Goal: Find specific page/section: Find specific page/section

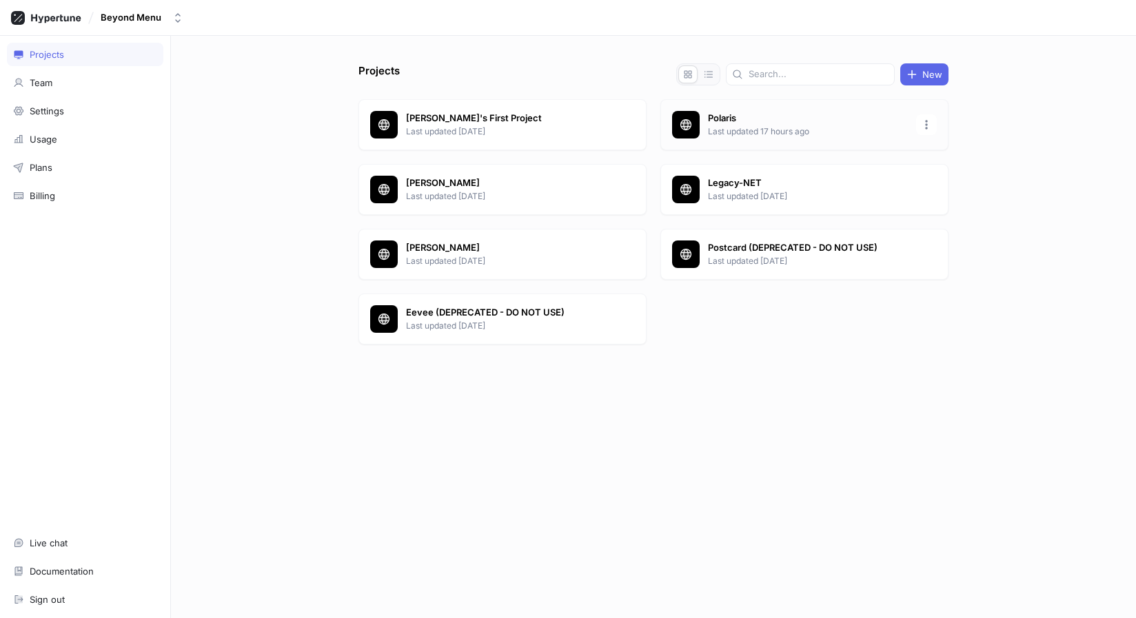
click at [732, 103] on div "Polaris Last updated 17 hours ago" at bounding box center [804, 124] width 288 height 51
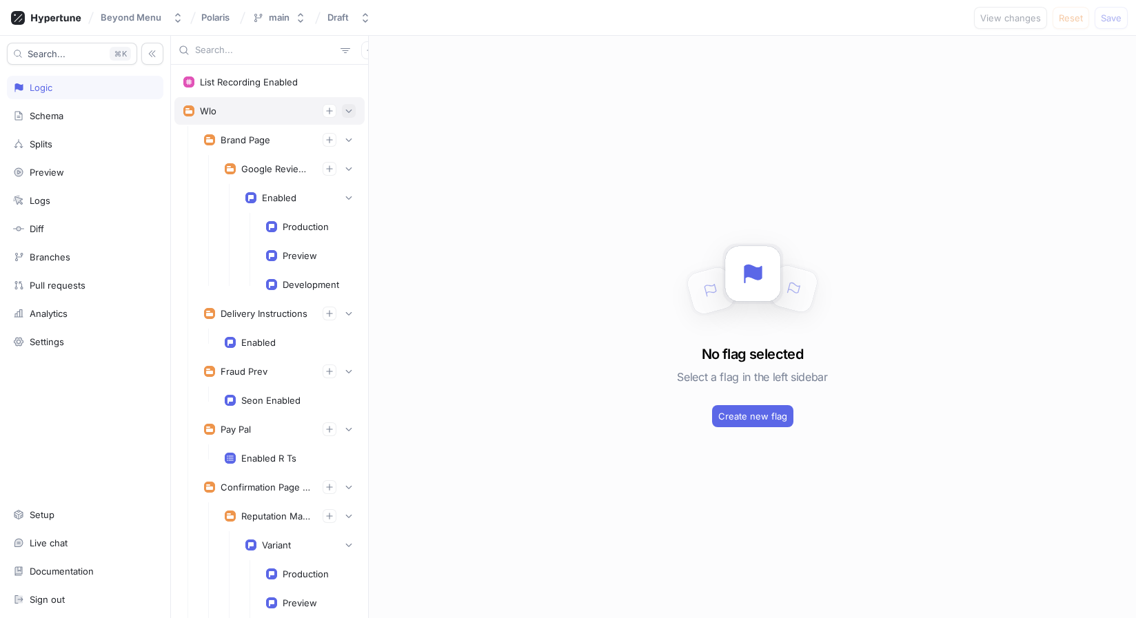
click at [346, 110] on icon "button" at bounding box center [349, 111] width 6 height 3
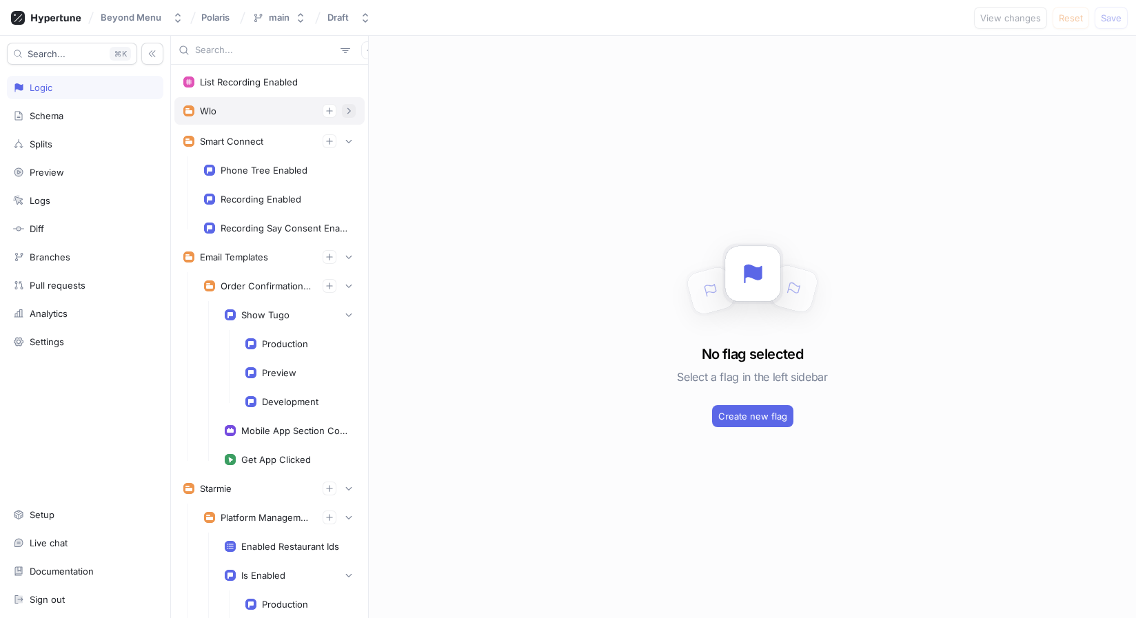
click at [346, 109] on icon "button" at bounding box center [349, 111] width 8 height 8
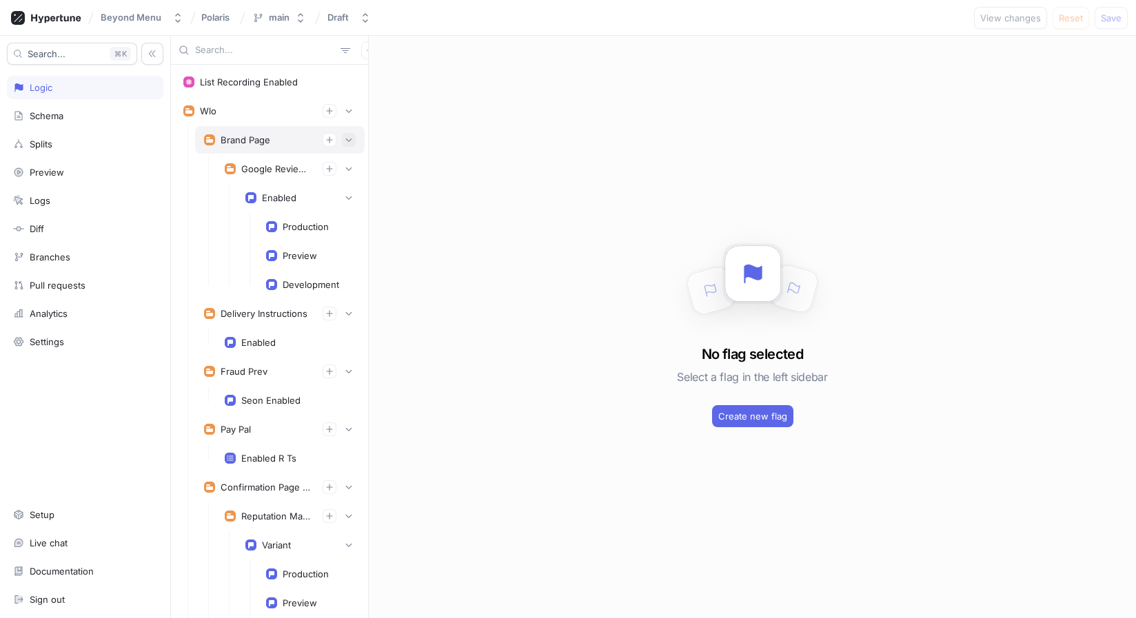
click at [349, 136] on icon "button" at bounding box center [349, 140] width 8 height 8
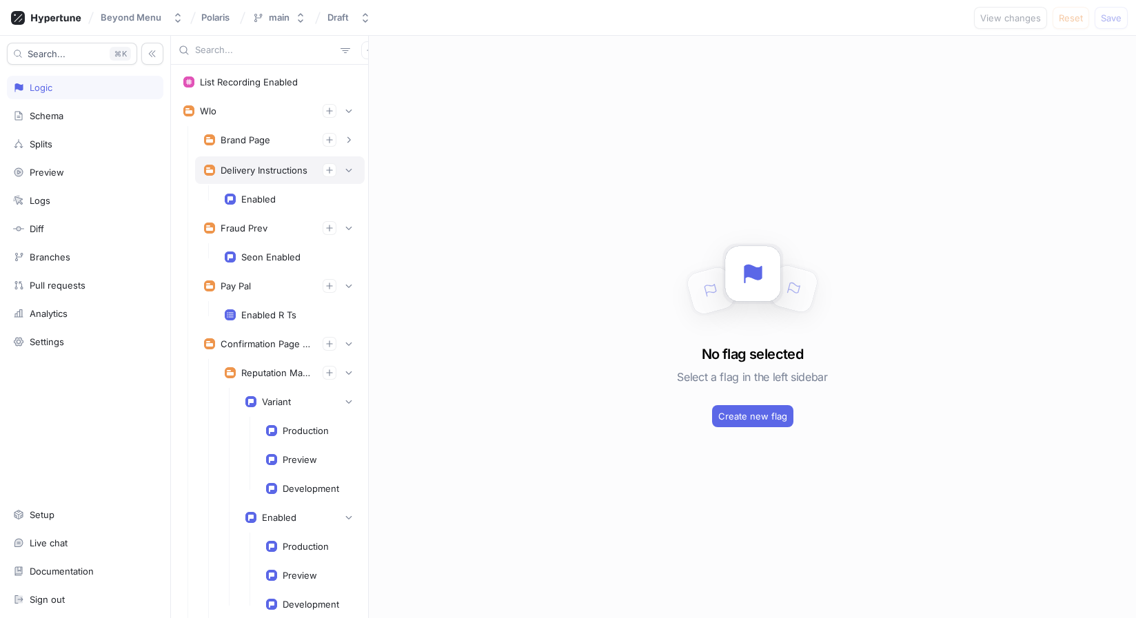
click at [351, 161] on div "Delivery Instructions" at bounding box center [280, 170] width 170 height 28
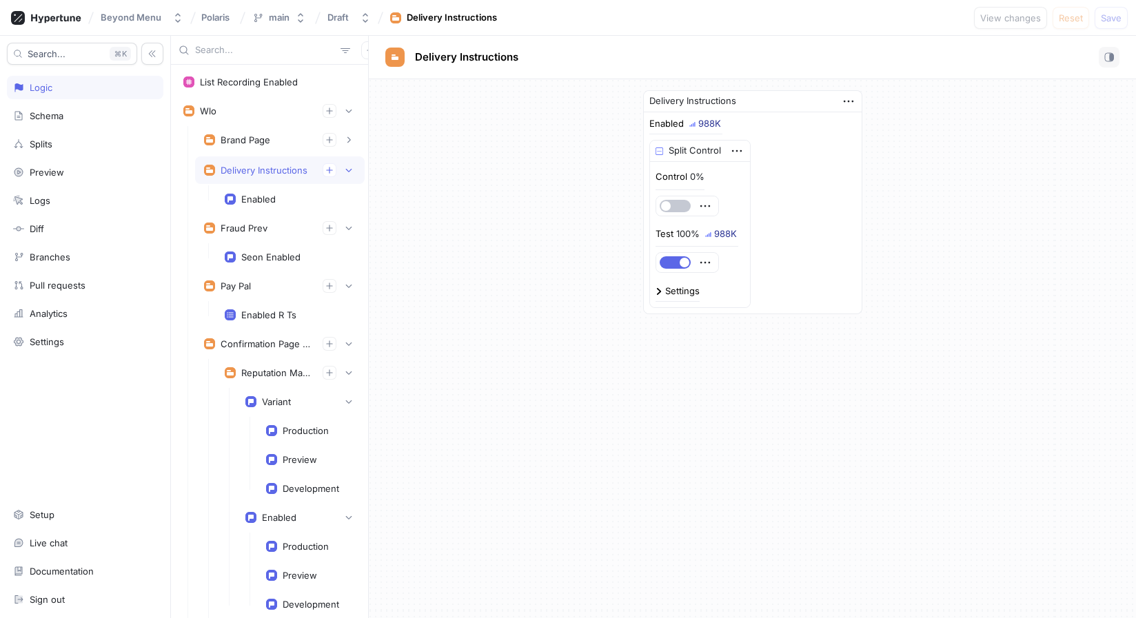
click at [355, 179] on div "Delivery Instructions" at bounding box center [280, 170] width 170 height 28
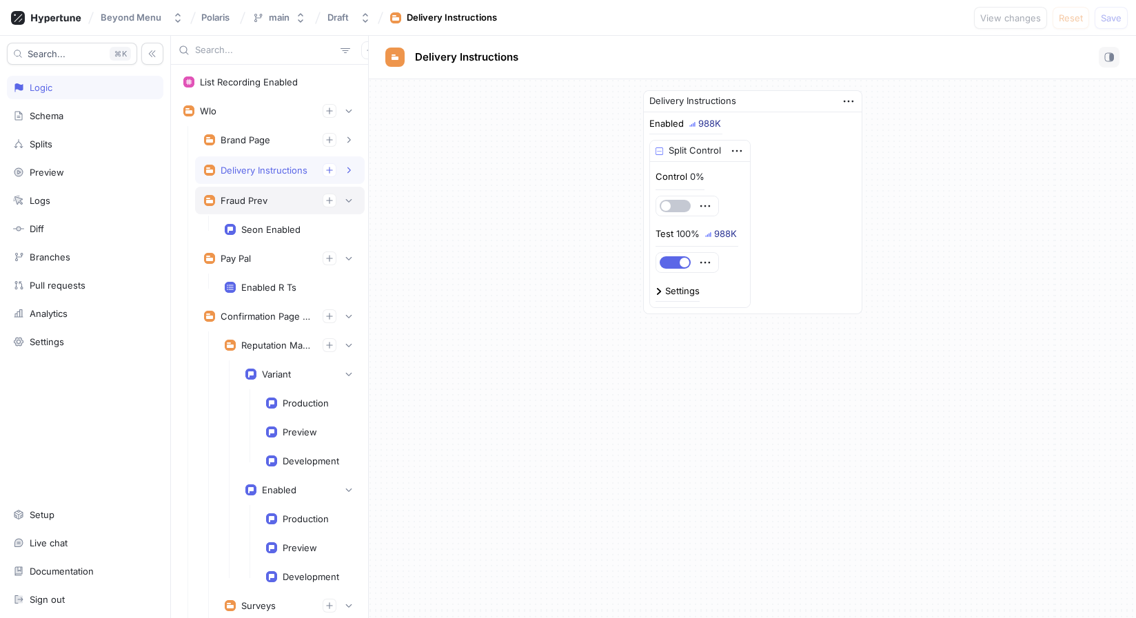
click at [347, 193] on div "Fraud Prev" at bounding box center [280, 201] width 170 height 28
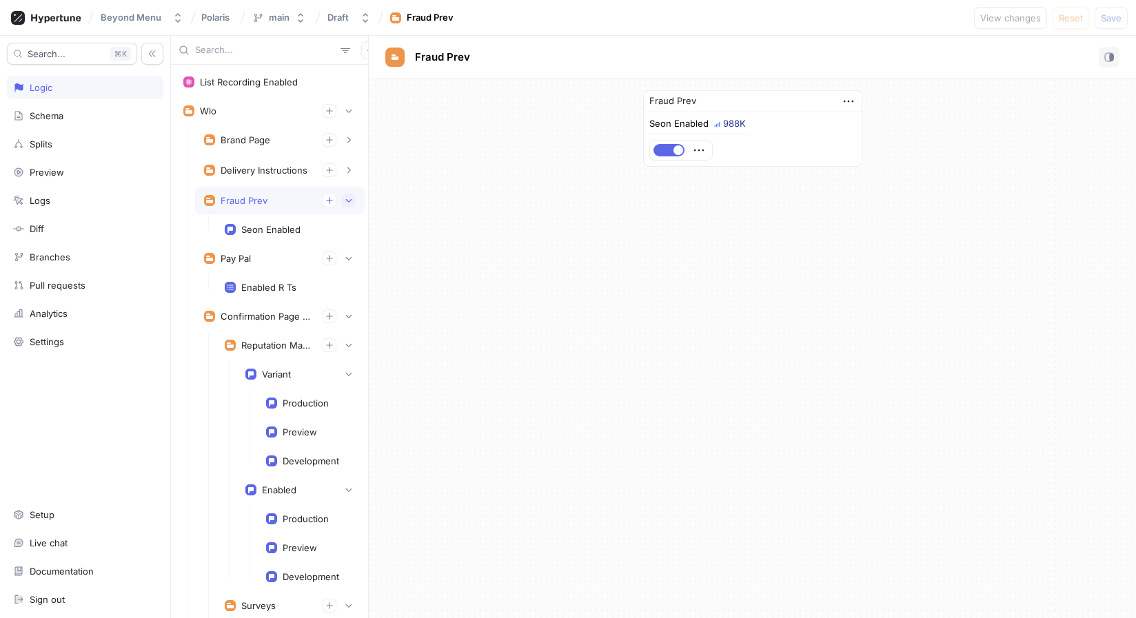
click at [346, 195] on button "button" at bounding box center [349, 201] width 14 height 14
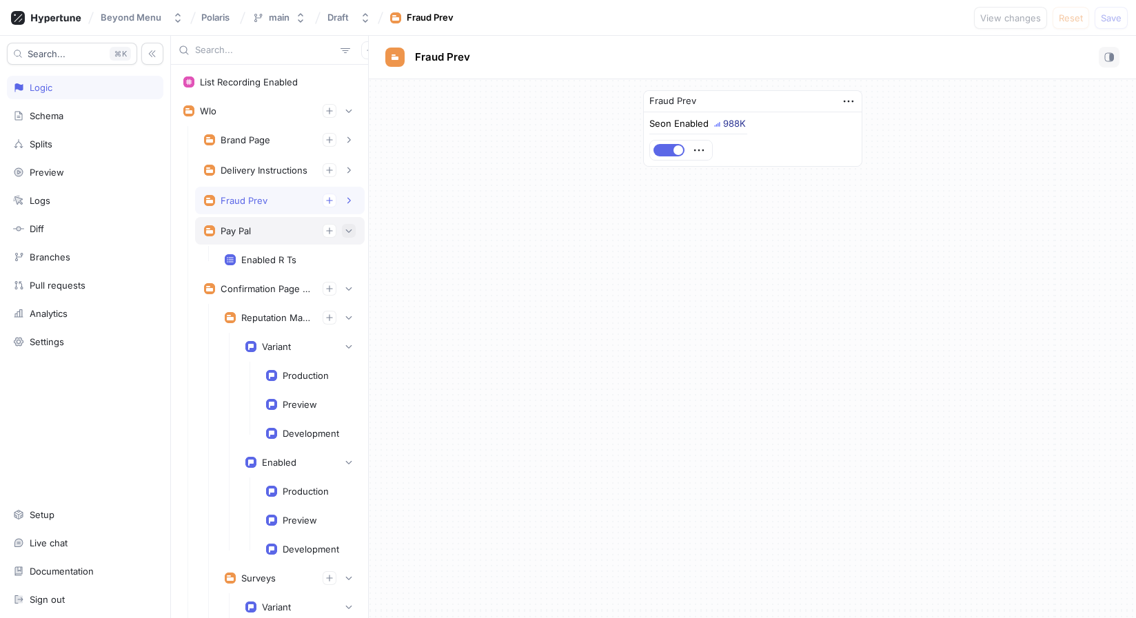
click at [345, 225] on button "button" at bounding box center [349, 231] width 14 height 14
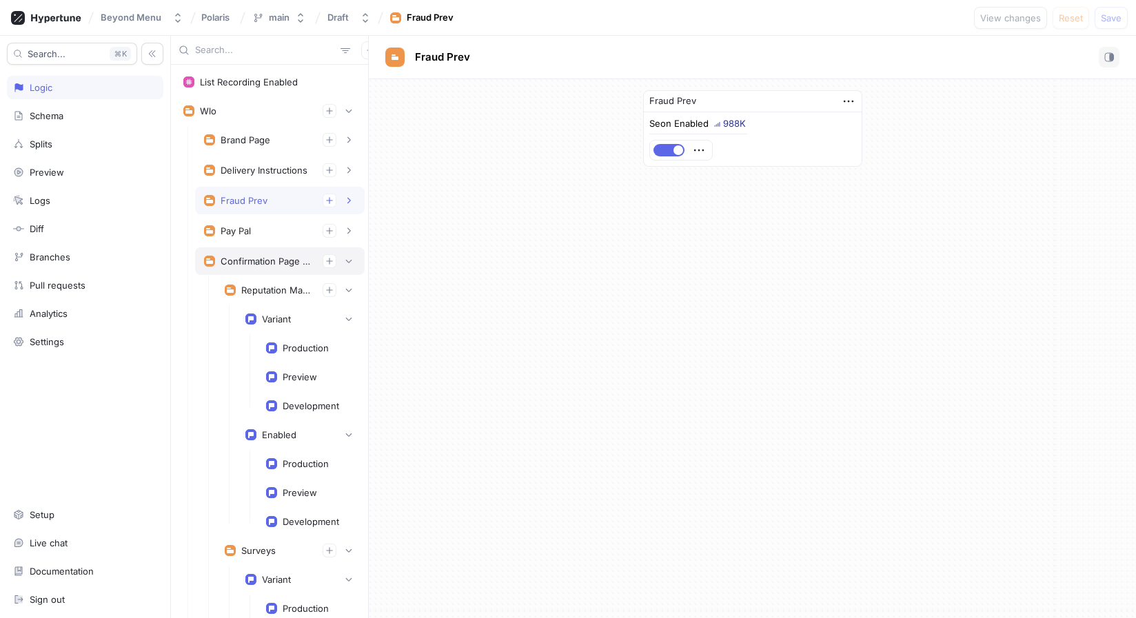
click at [292, 261] on div "Confirmation Page Experiments" at bounding box center [266, 261] width 91 height 11
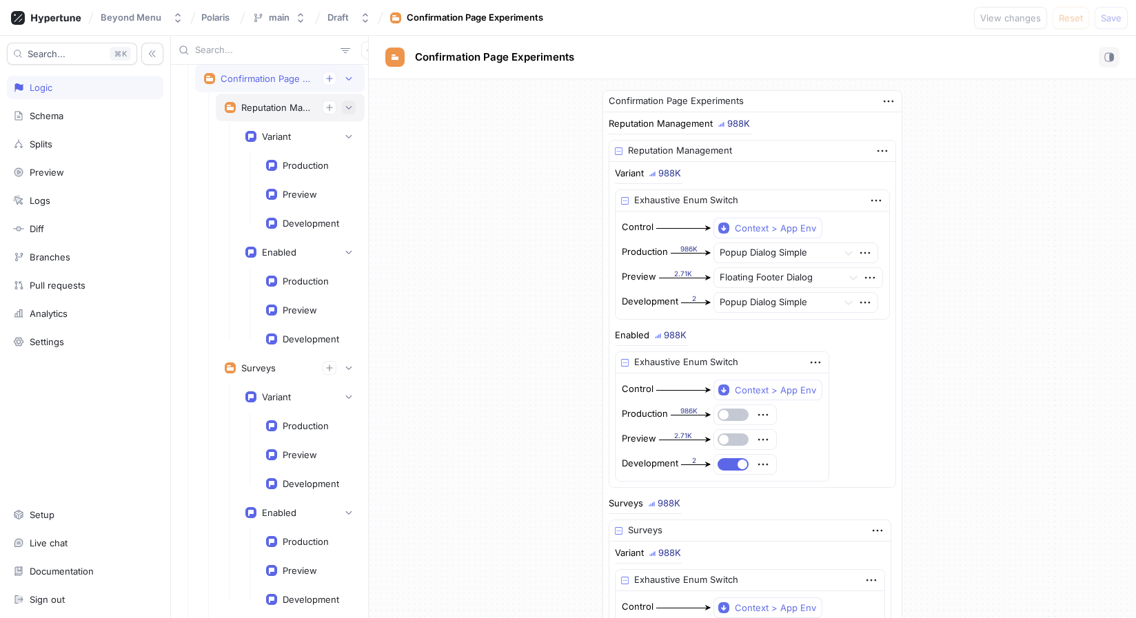
click at [351, 110] on icon "button" at bounding box center [349, 107] width 8 height 8
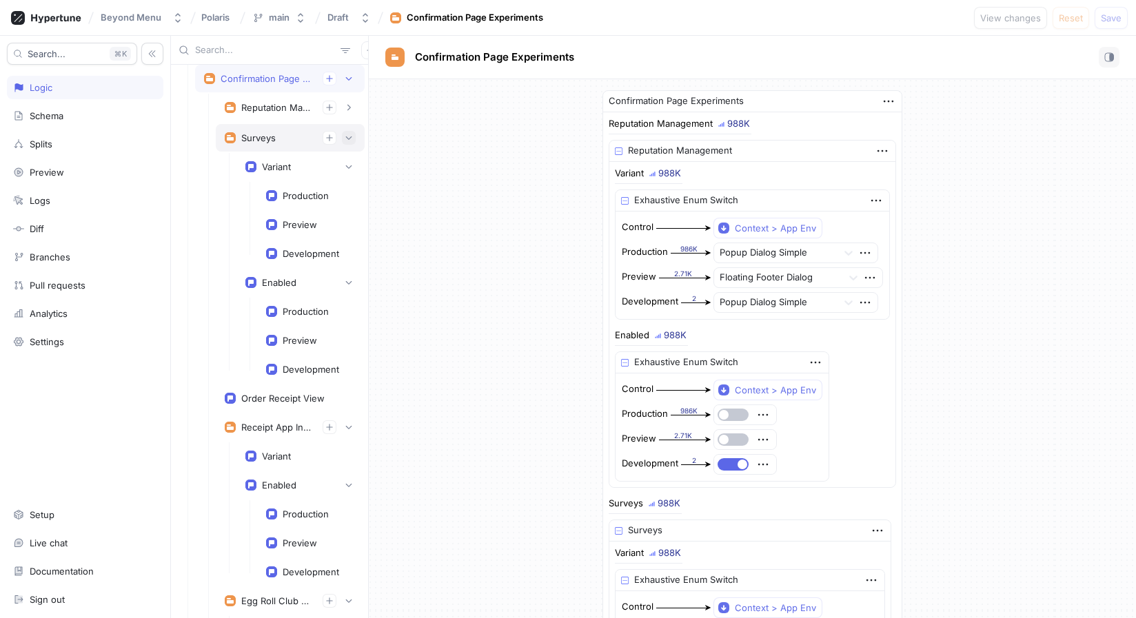
click at [352, 134] on icon "button" at bounding box center [349, 138] width 8 height 8
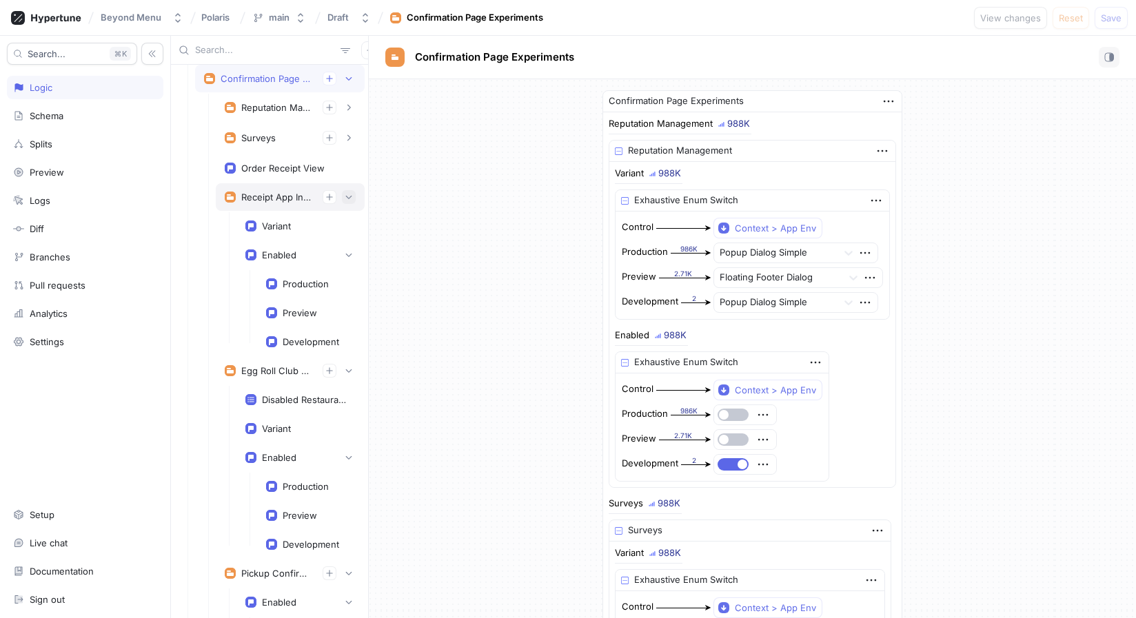
click at [349, 192] on button "button" at bounding box center [349, 197] width 14 height 14
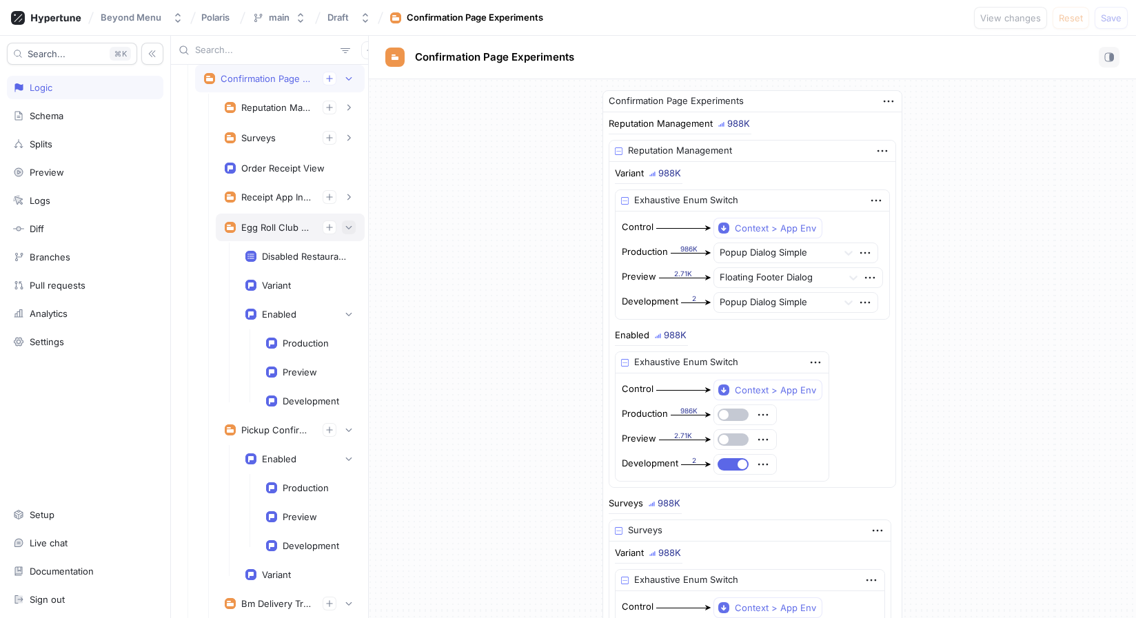
click at [349, 223] on icon "button" at bounding box center [349, 227] width 8 height 8
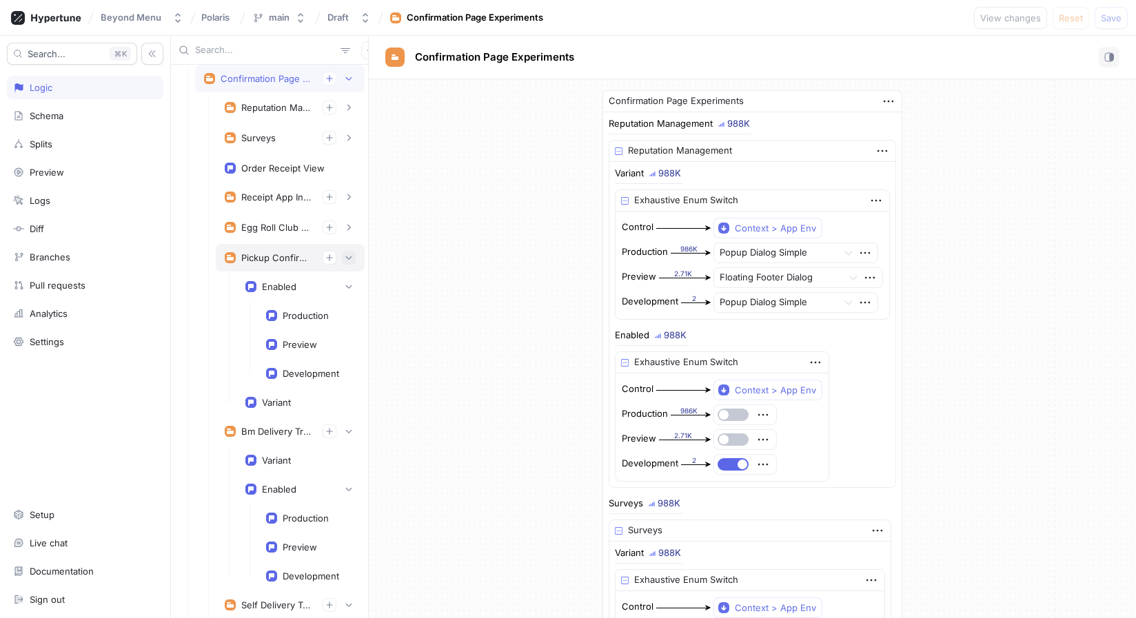
click at [349, 258] on icon "button" at bounding box center [349, 257] width 6 height 3
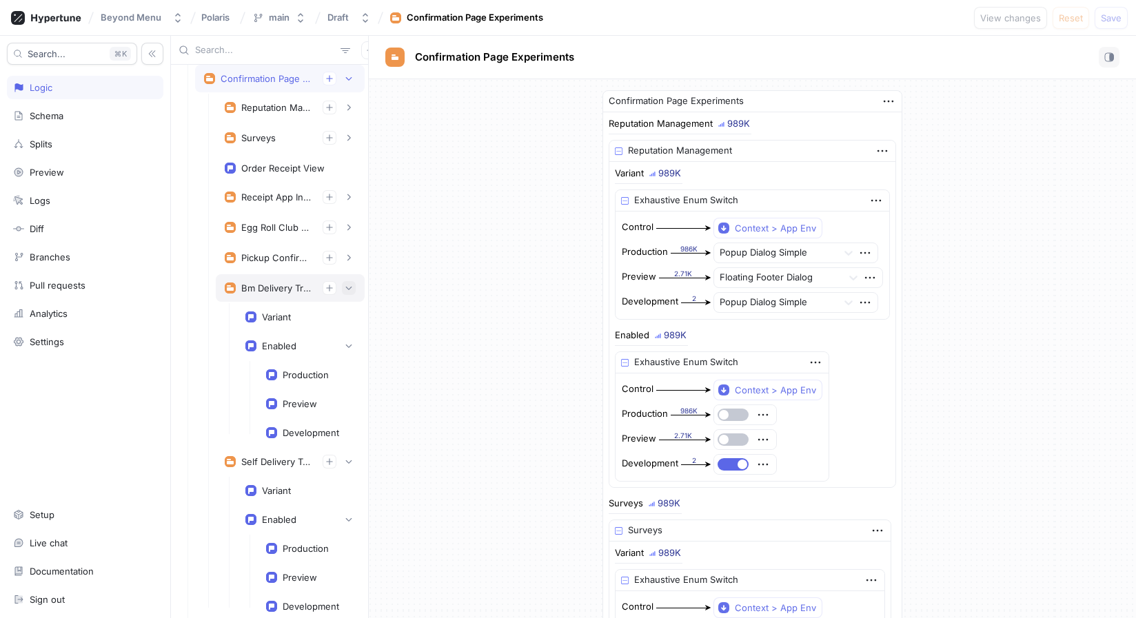
click at [350, 287] on icon "button" at bounding box center [349, 288] width 6 height 3
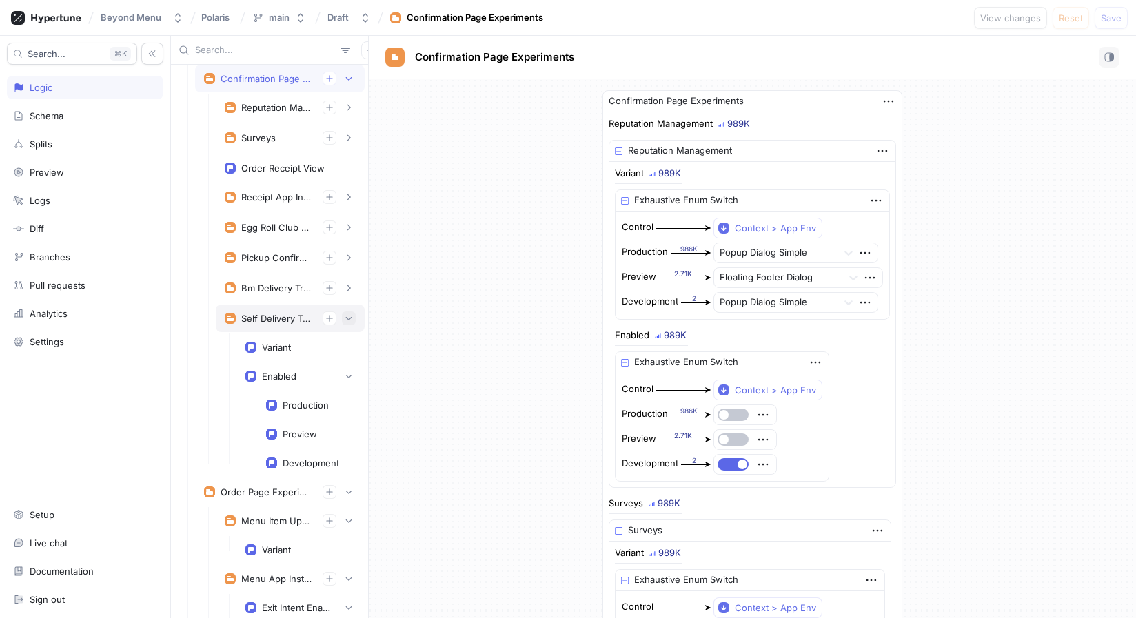
click at [352, 314] on button "button" at bounding box center [349, 319] width 14 height 14
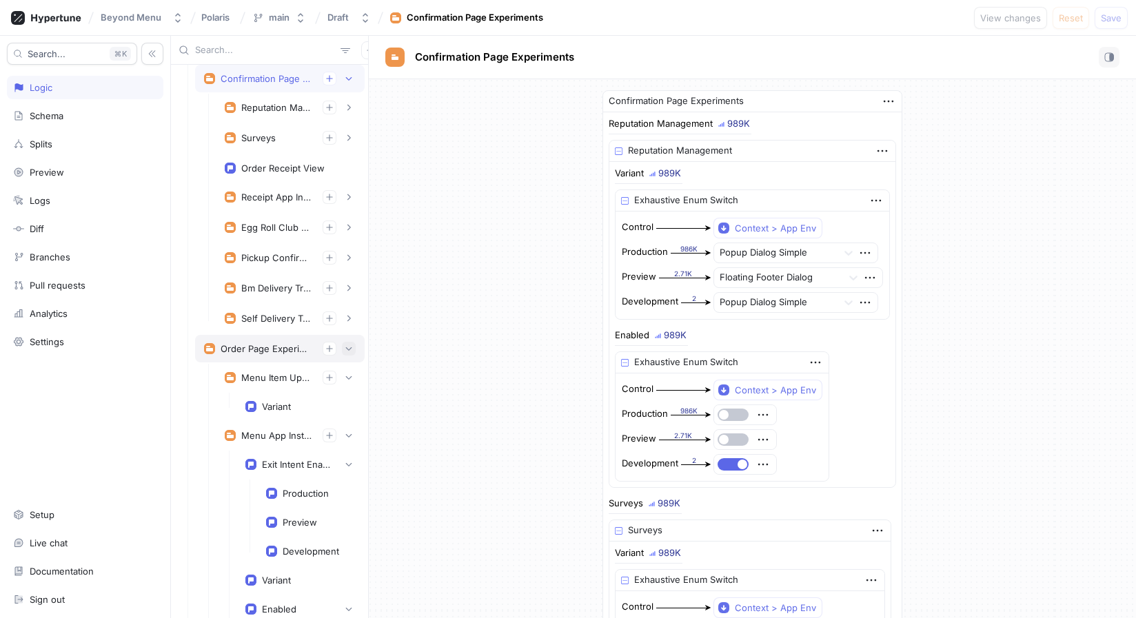
click at [354, 354] on button "button" at bounding box center [349, 349] width 14 height 14
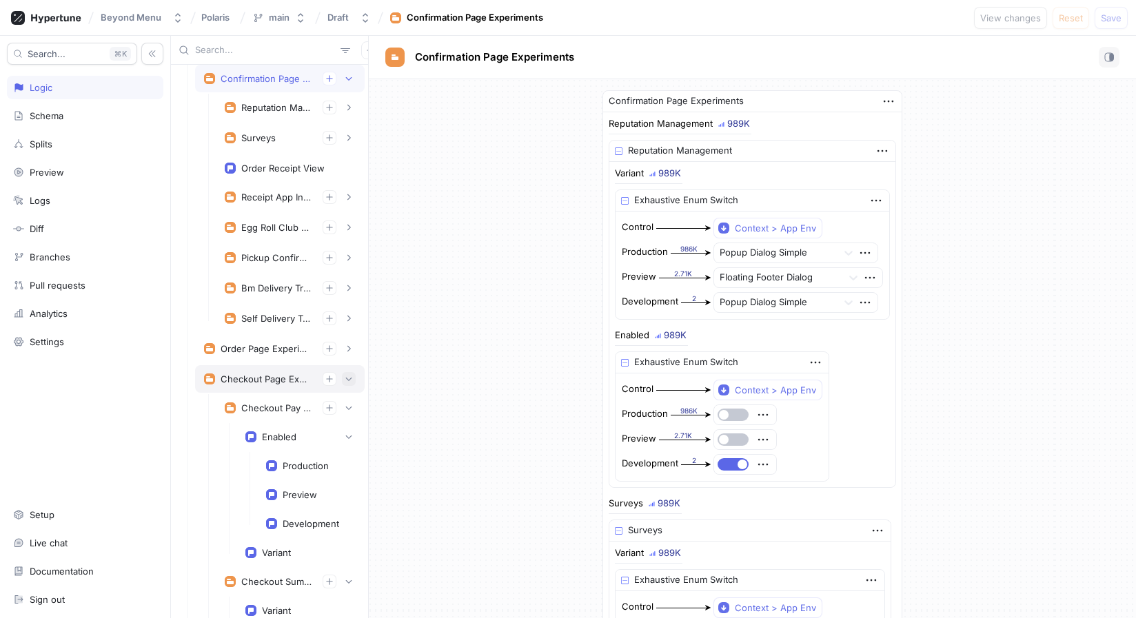
click at [345, 380] on icon "button" at bounding box center [349, 379] width 8 height 8
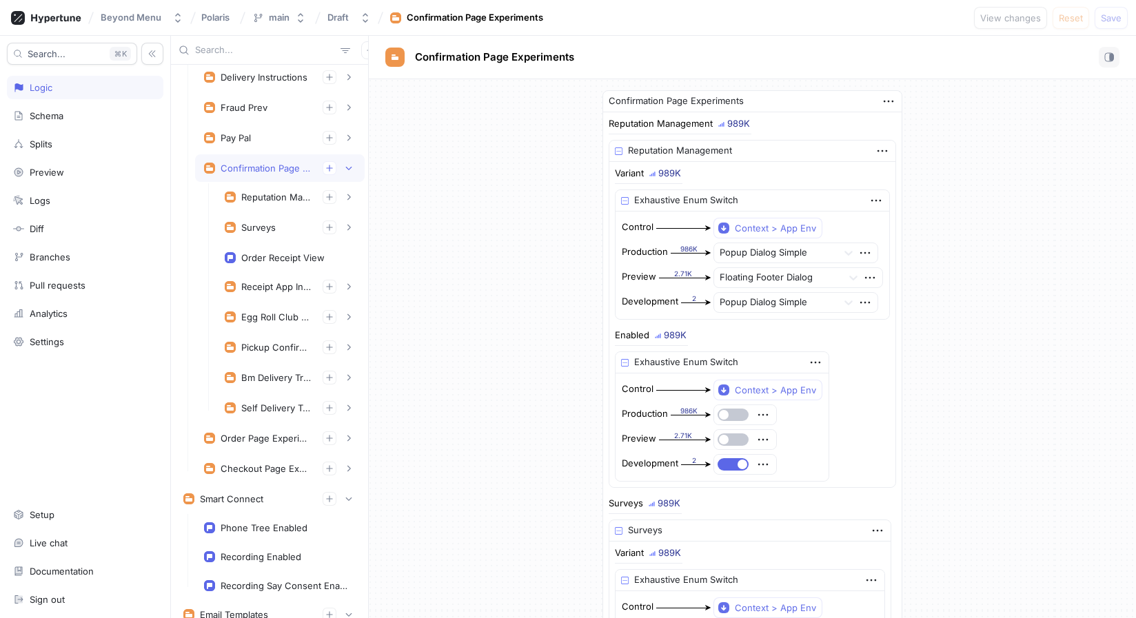
scroll to position [0, 0]
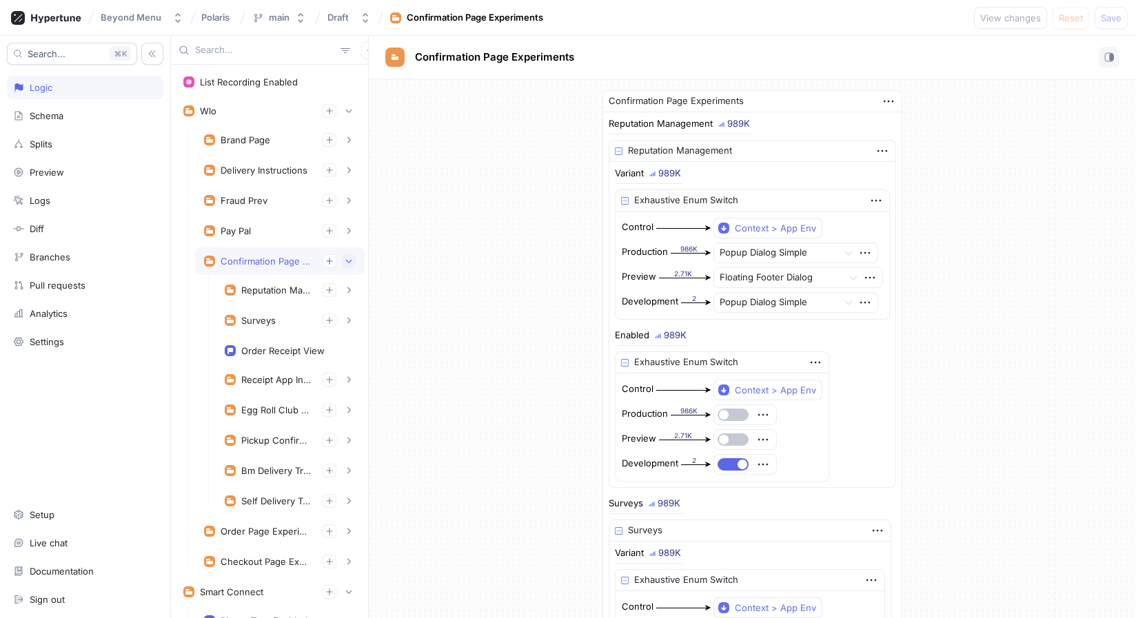
click at [353, 259] on button "button" at bounding box center [349, 261] width 14 height 14
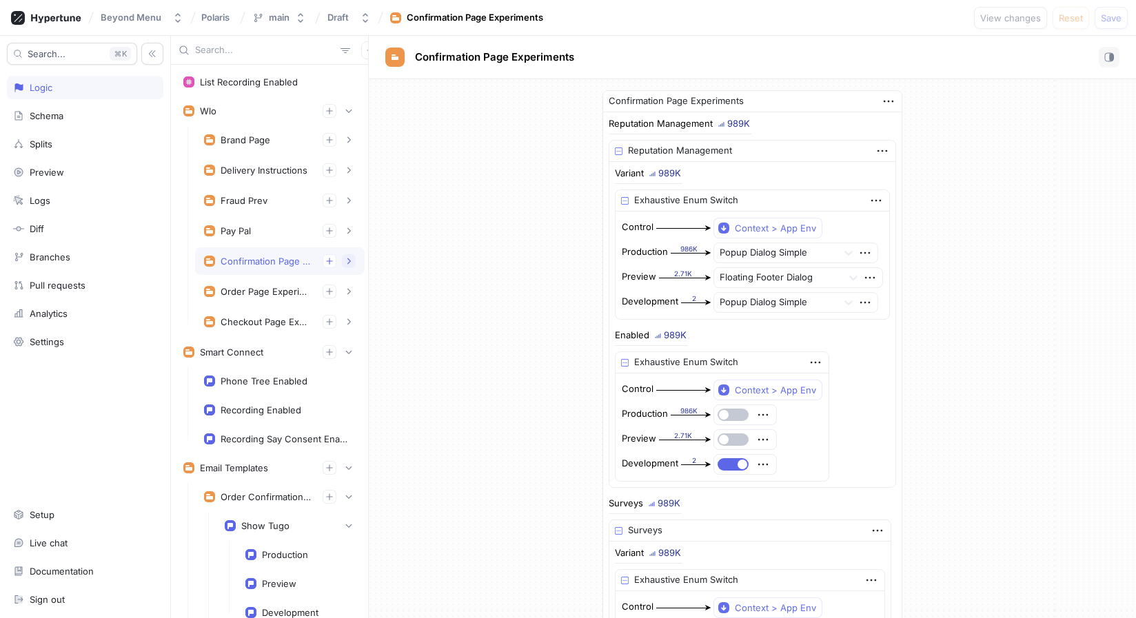
click at [353, 259] on button "button" at bounding box center [349, 261] width 14 height 14
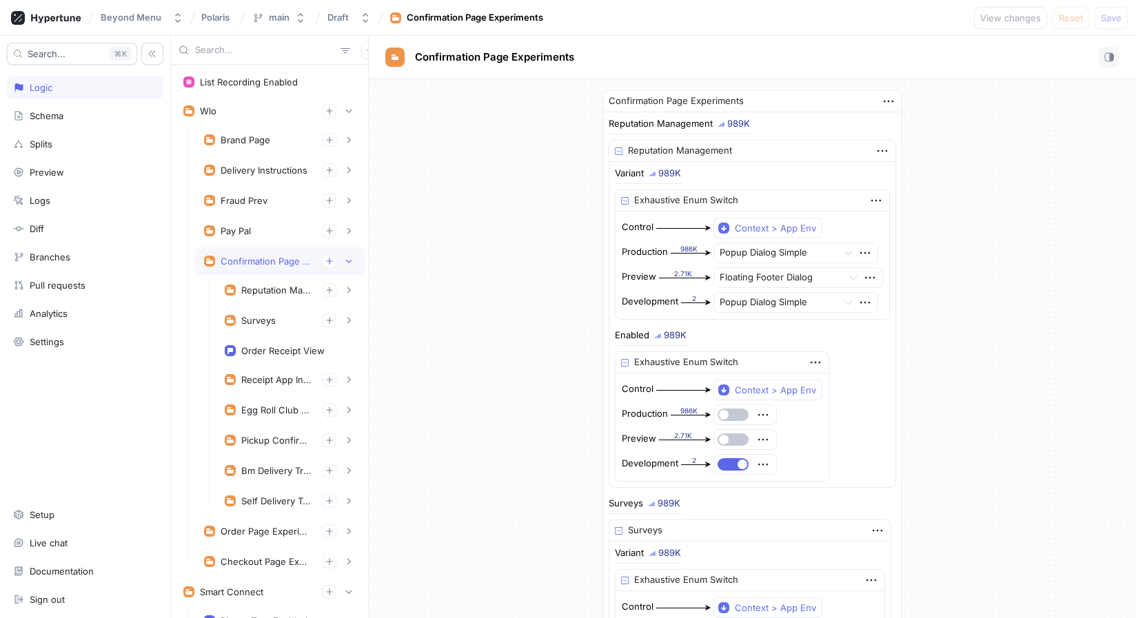
click at [264, 264] on div "Confirmation Page Experiments" at bounding box center [266, 261] width 91 height 11
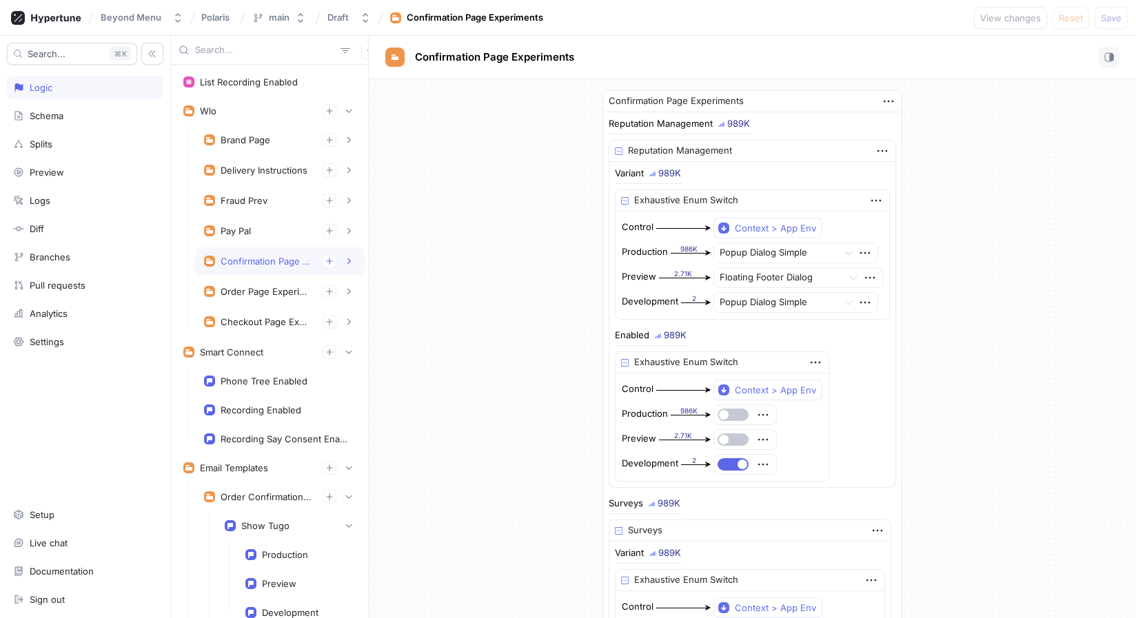
click at [264, 264] on div "Confirmation Page Experiments" at bounding box center [266, 261] width 91 height 11
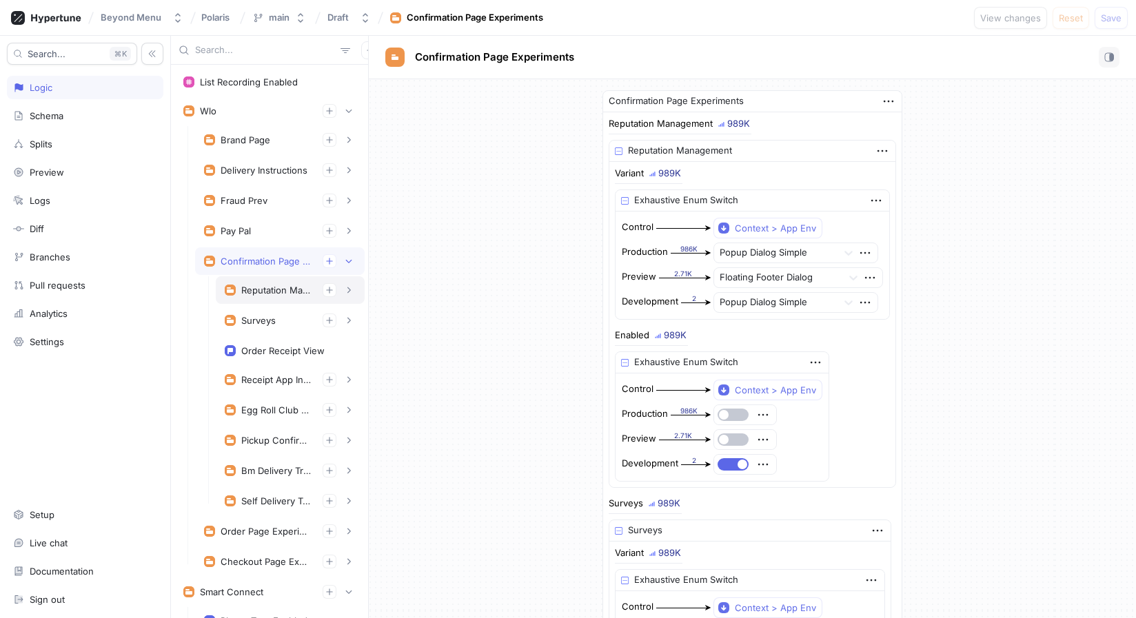
click at [290, 288] on div "Reputation Management" at bounding box center [276, 290] width 70 height 11
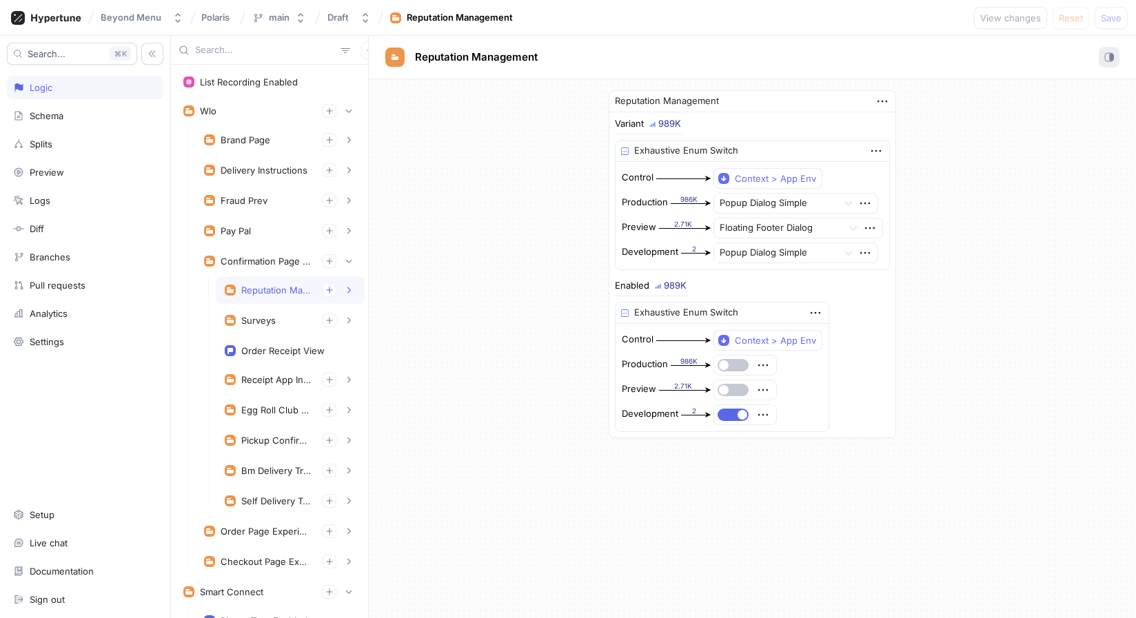
click at [1116, 61] on button "button" at bounding box center [1109, 57] width 21 height 21
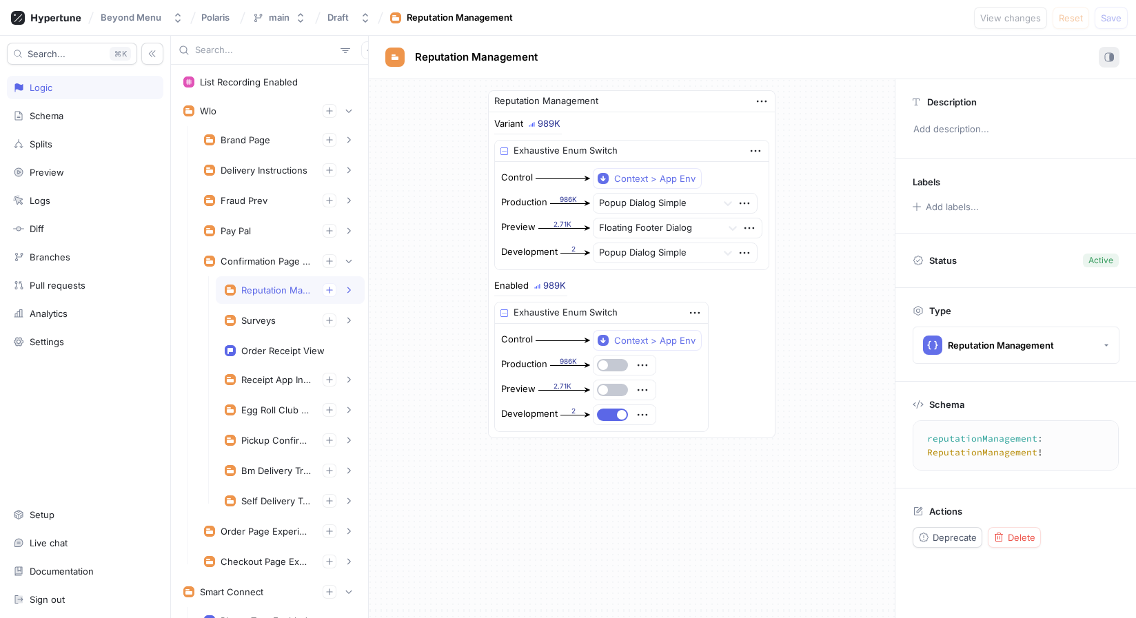
click at [1107, 49] on button "button" at bounding box center [1109, 57] width 21 height 21
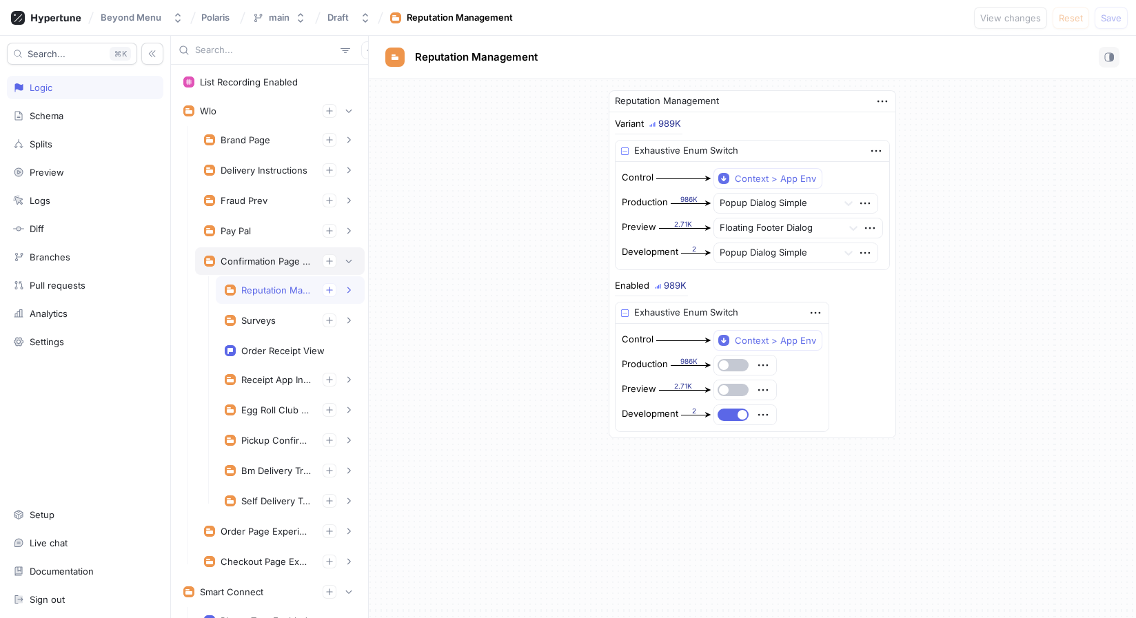
click at [275, 258] on div "Confirmation Page Experiments" at bounding box center [266, 261] width 91 height 11
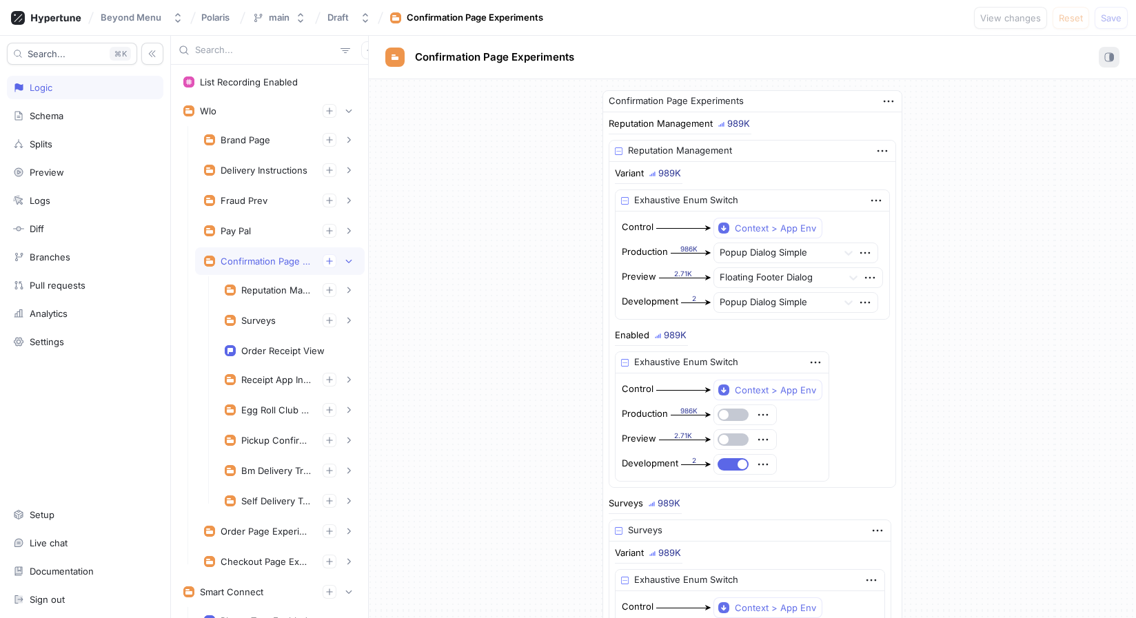
click at [1106, 58] on icon "button" at bounding box center [1109, 57] width 10 height 10
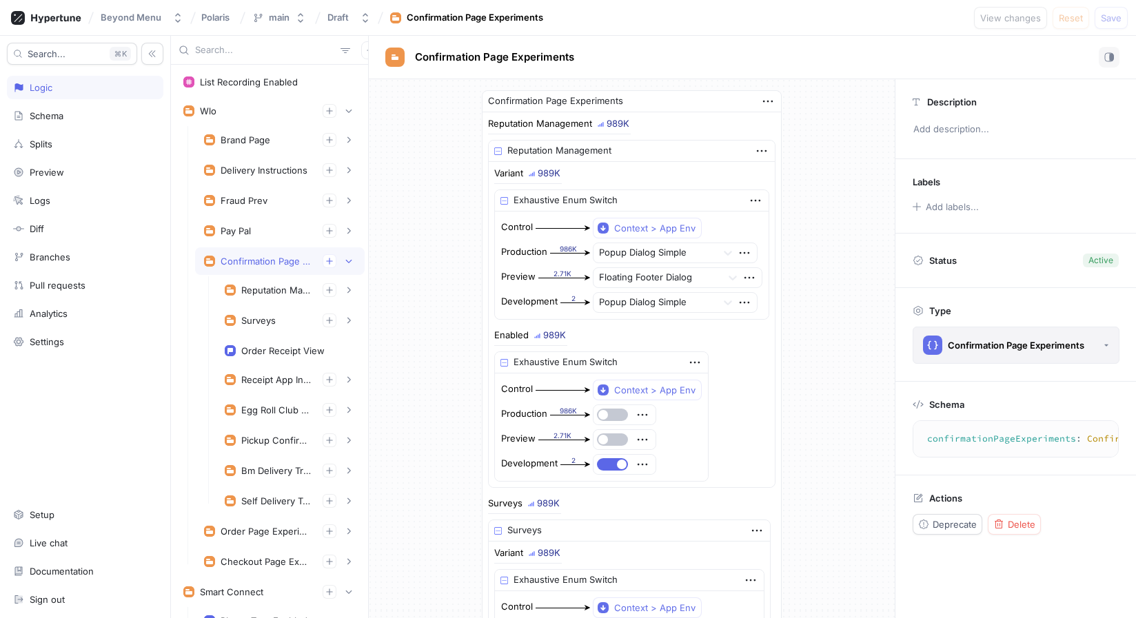
click at [1030, 349] on div "Confirmation Page Experiments" at bounding box center [1016, 346] width 136 height 12
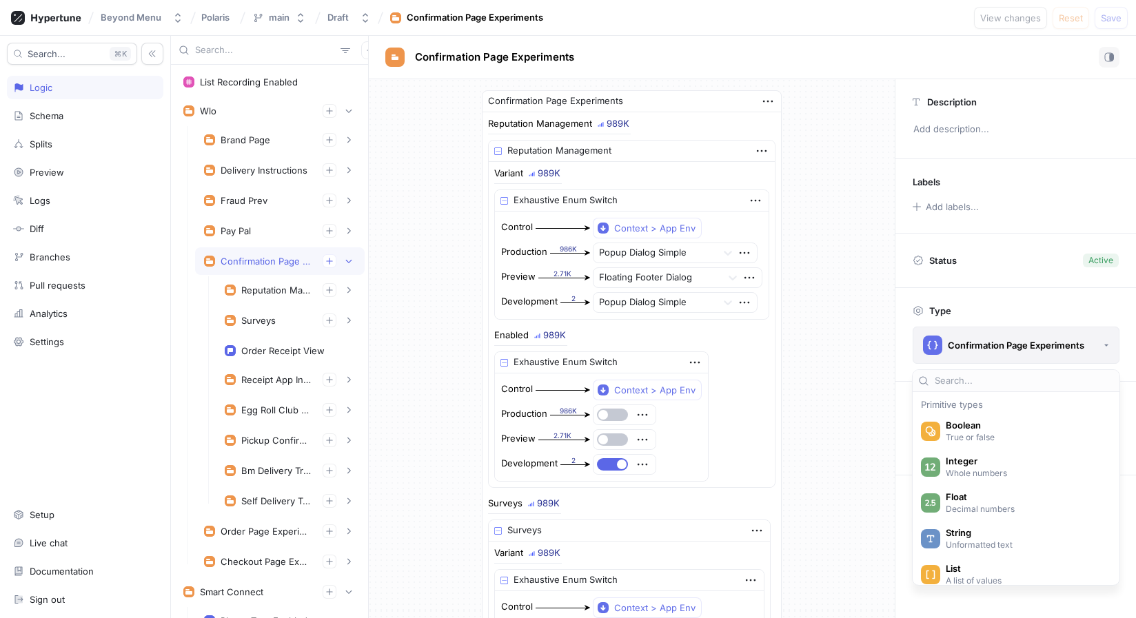
scroll to position [1464, 0]
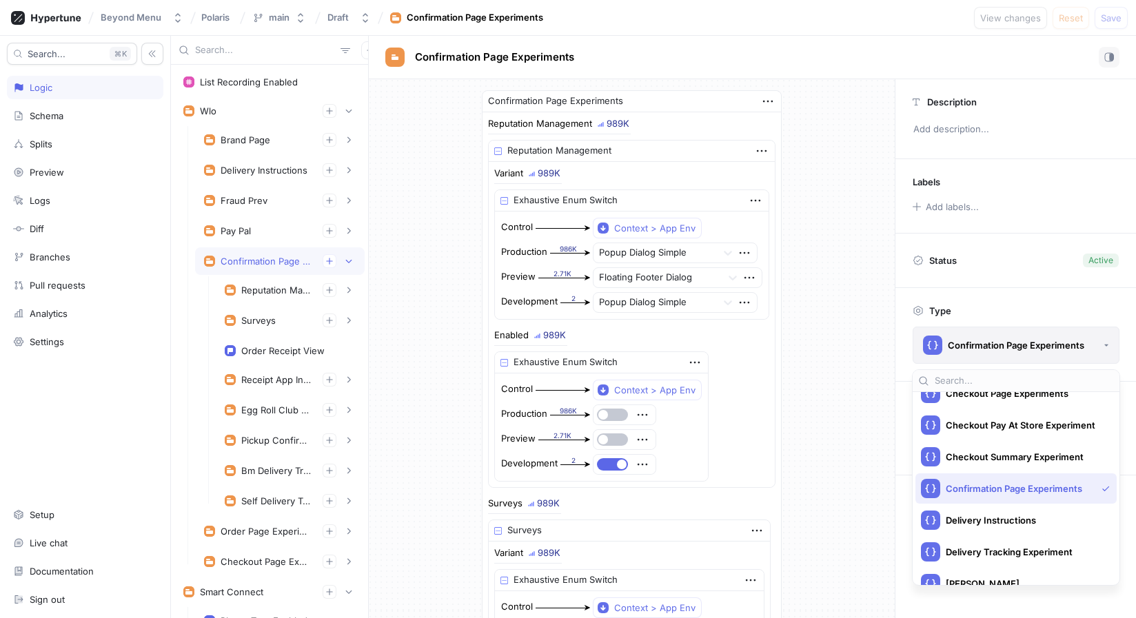
click at [1030, 349] on div "Confirmation Page Experiments" at bounding box center [1016, 346] width 136 height 12
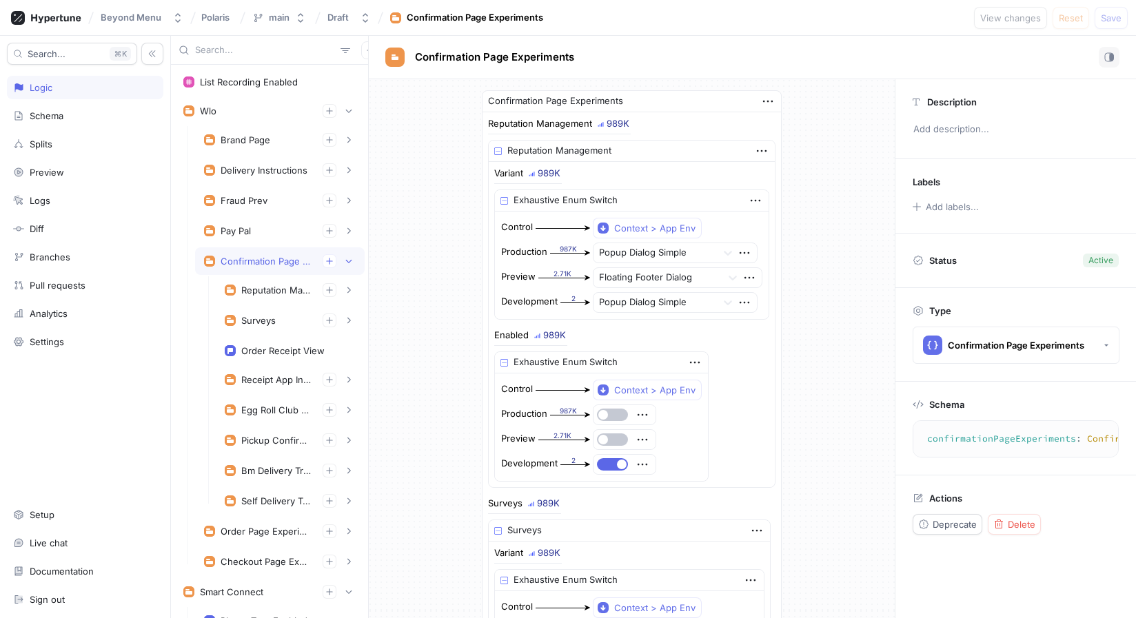
click at [957, 442] on textarea "confirmationPageExperiments: ConfirmationPageExperiments!" at bounding box center [1086, 439] width 334 height 25
click at [938, 407] on p "Schema" at bounding box center [946, 404] width 35 height 11
click at [1009, 437] on textarea "confirmationPageExperiments: ConfirmationPageExperiments!" at bounding box center [951, 439] width 334 height 25
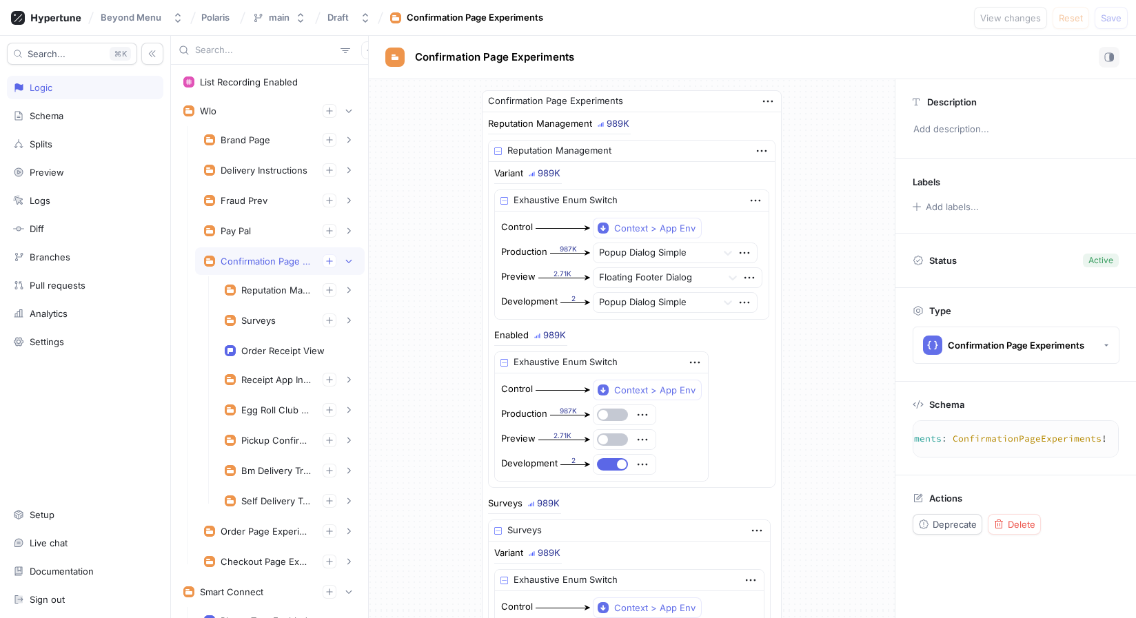
click at [1009, 437] on textarea "confirmationPageExperiments: ConfirmationPageExperiments!" at bounding box center [951, 439] width 334 height 25
